Goal: Transaction & Acquisition: Purchase product/service

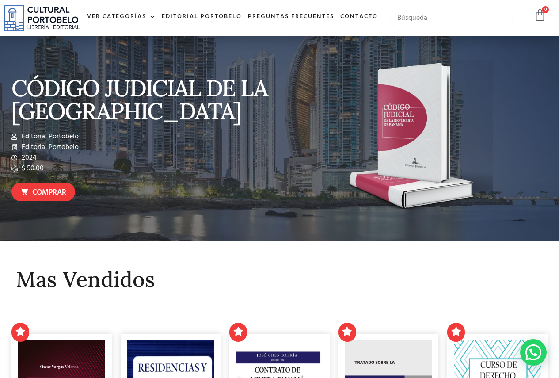
click at [426, 27] on input "text" at bounding box center [451, 18] width 123 height 19
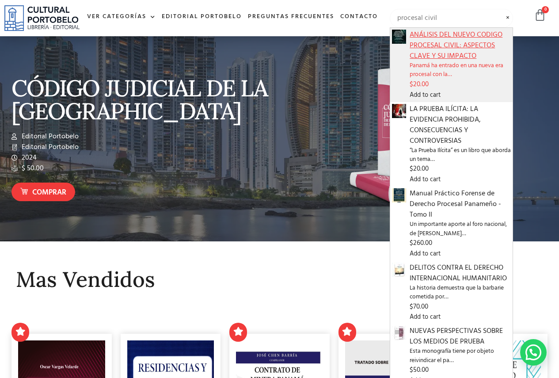
type input "procesal civil"
click at [436, 61] on span "ANÁLISIS DEL NUEVO CODIGO PROCESAL CIVIL: ASPECTOS CLAVE Y SU IMPACTO" at bounding box center [460, 46] width 101 height 32
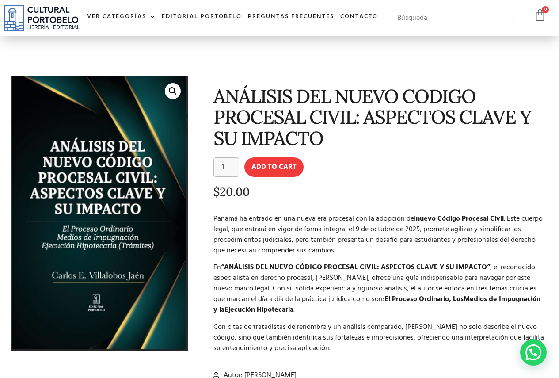
click at [417, 25] on input "text" at bounding box center [451, 18] width 123 height 19
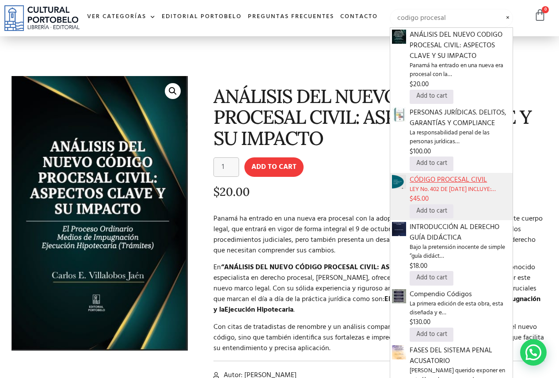
type input "codigo procesal"
click at [448, 185] on span "CÓDIGO PROCESAL CIVIL" at bounding box center [460, 180] width 101 height 11
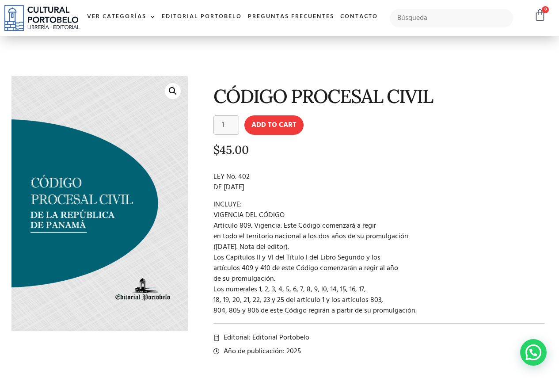
click at [427, 172] on p "LEY No. 402 DE 9 DE OCTUBRE DE 2023" at bounding box center [380, 182] width 332 height 21
click at [276, 126] on button "Add to cart" at bounding box center [273, 124] width 59 height 19
